Goal: Find specific page/section: Find specific page/section

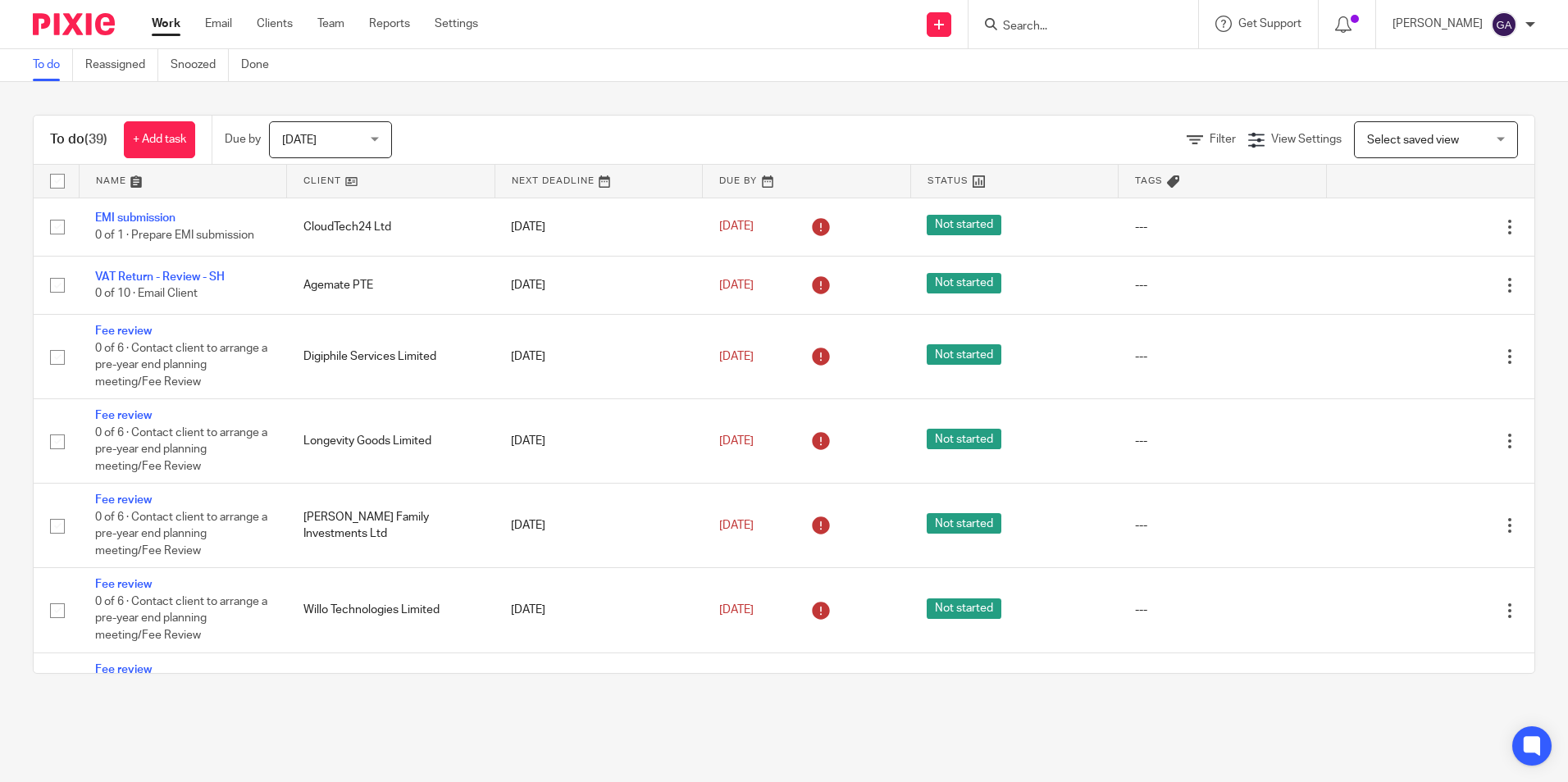
click at [1032, 34] on form at bounding box center [1089, 25] width 175 height 21
click at [1032, 26] on input "Search" at bounding box center [1075, 27] width 148 height 15
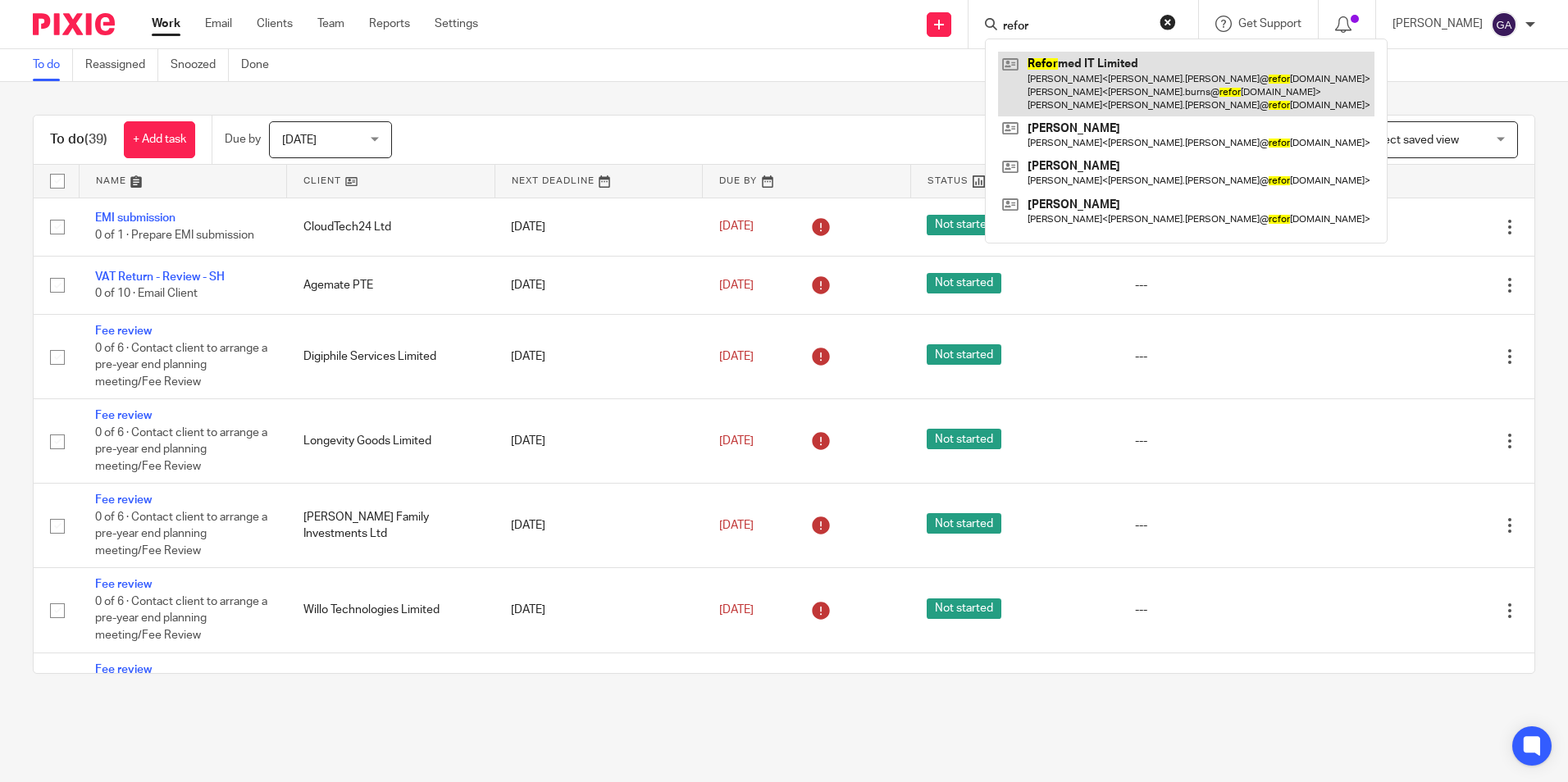
type input "refor"
click at [1115, 96] on link at bounding box center [1186, 84] width 376 height 64
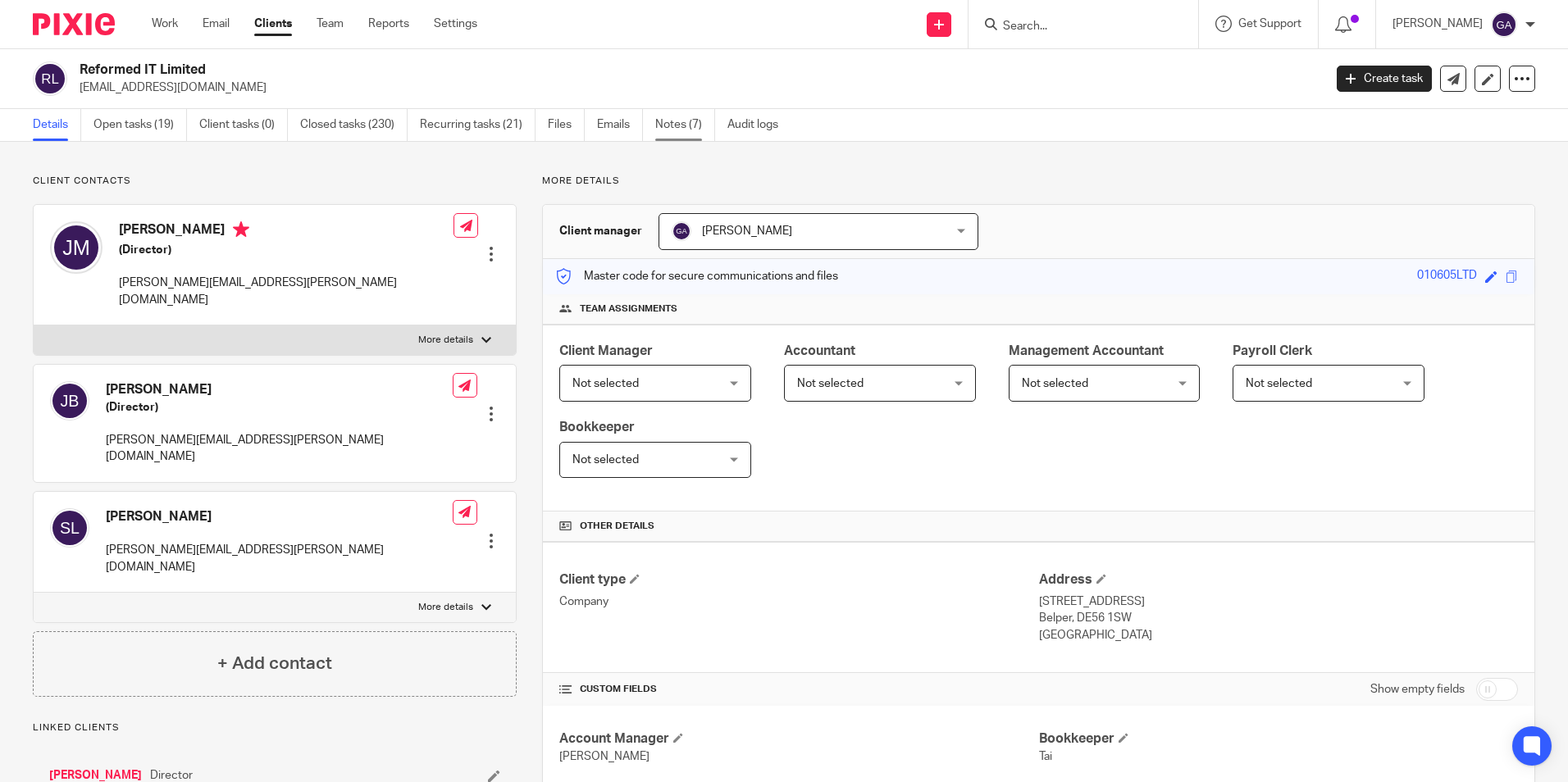
click at [686, 137] on link "Notes (7)" at bounding box center [685, 125] width 60 height 32
